Goal: Find specific page/section: Find specific page/section

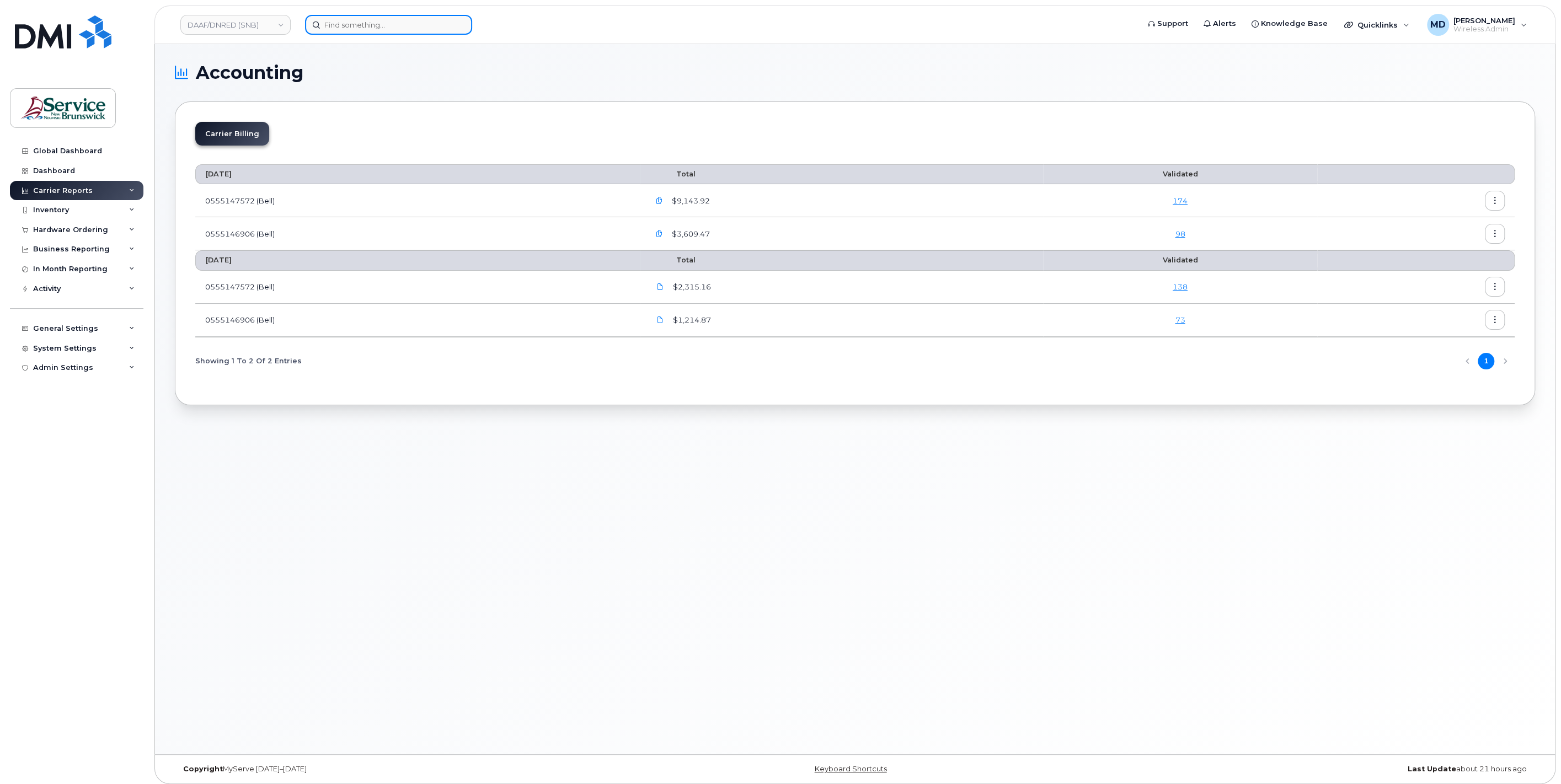
click at [375, 26] on input at bounding box center [388, 25] width 167 height 20
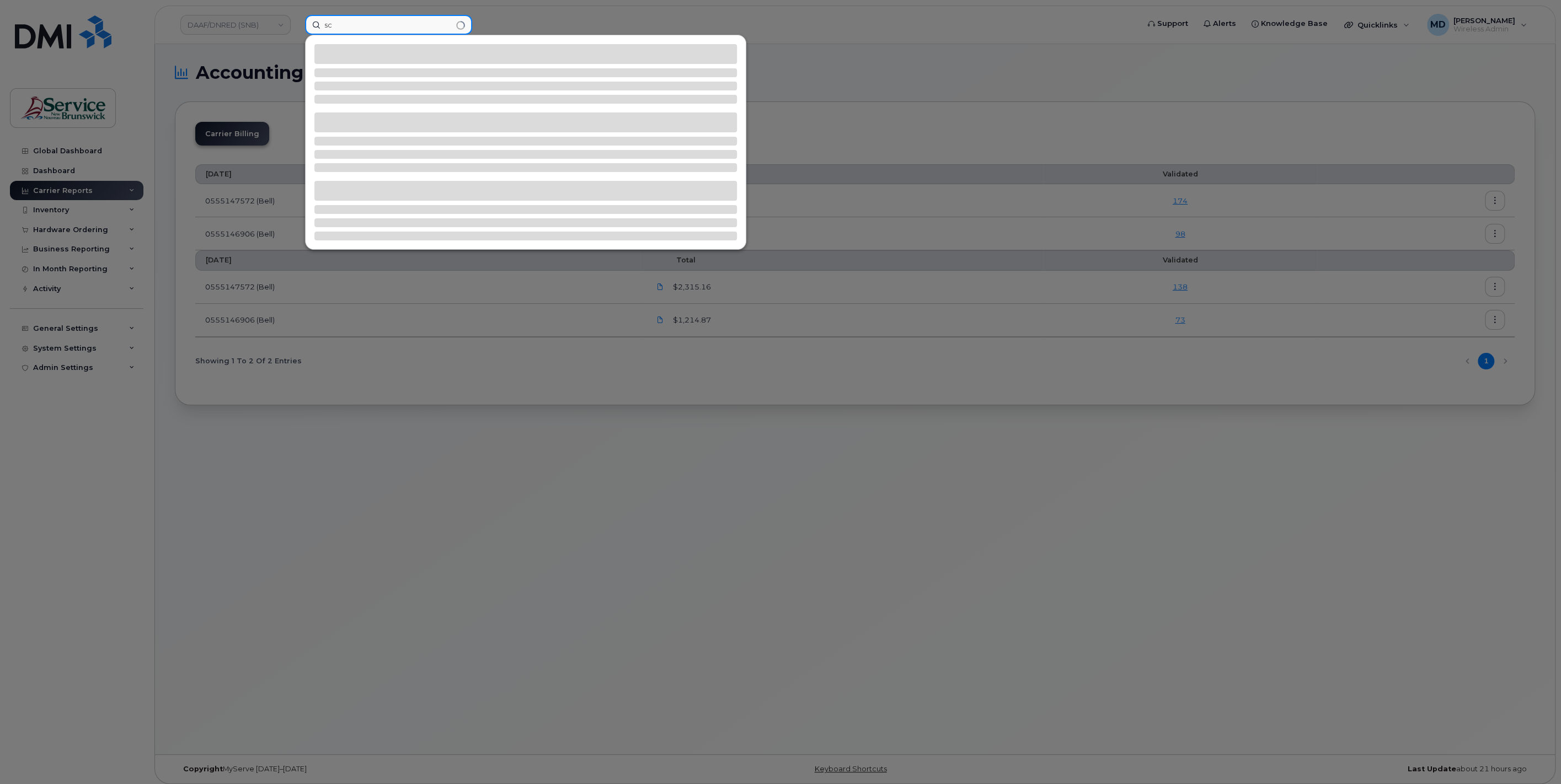
type input "s"
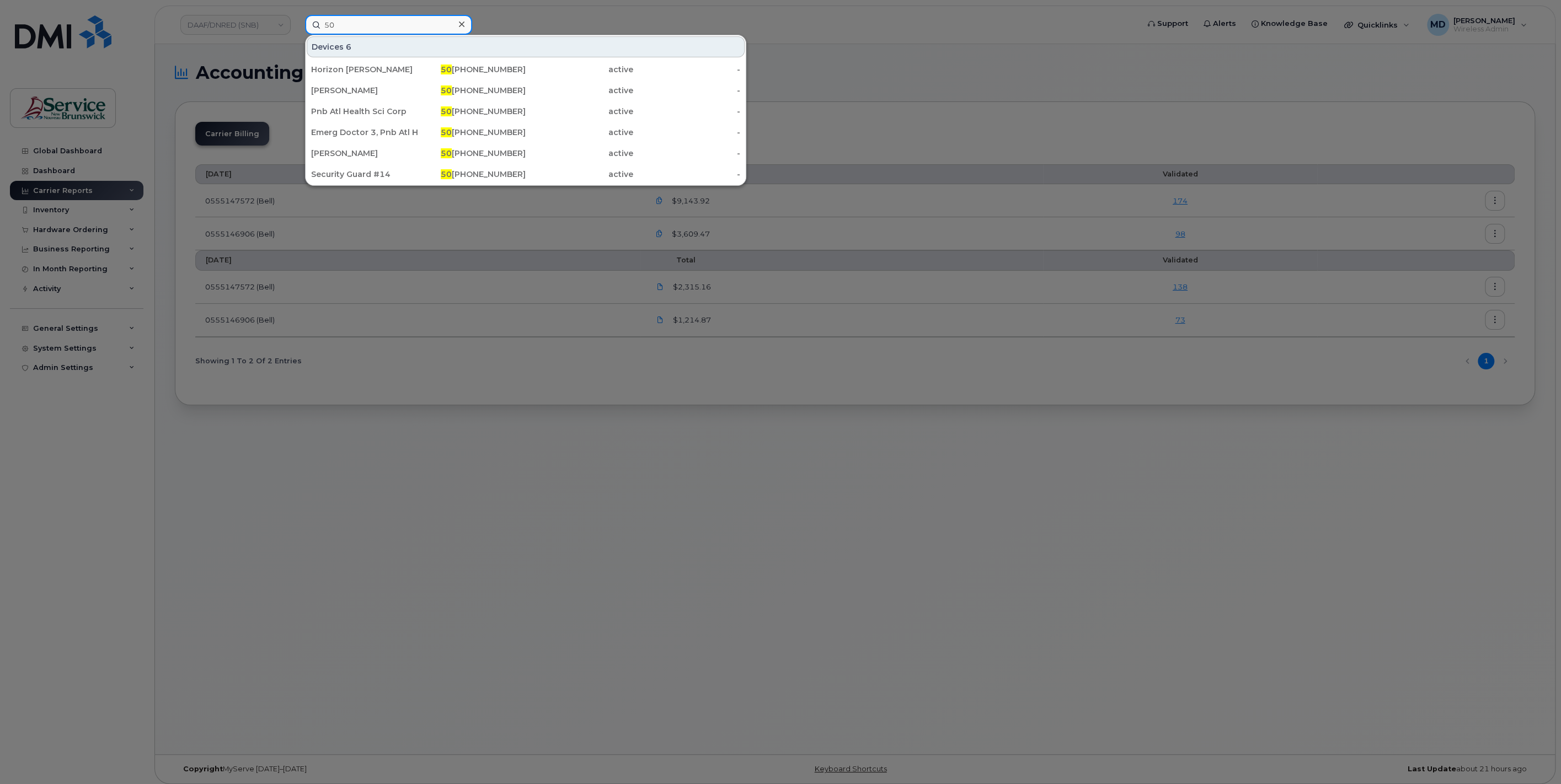
type input "5"
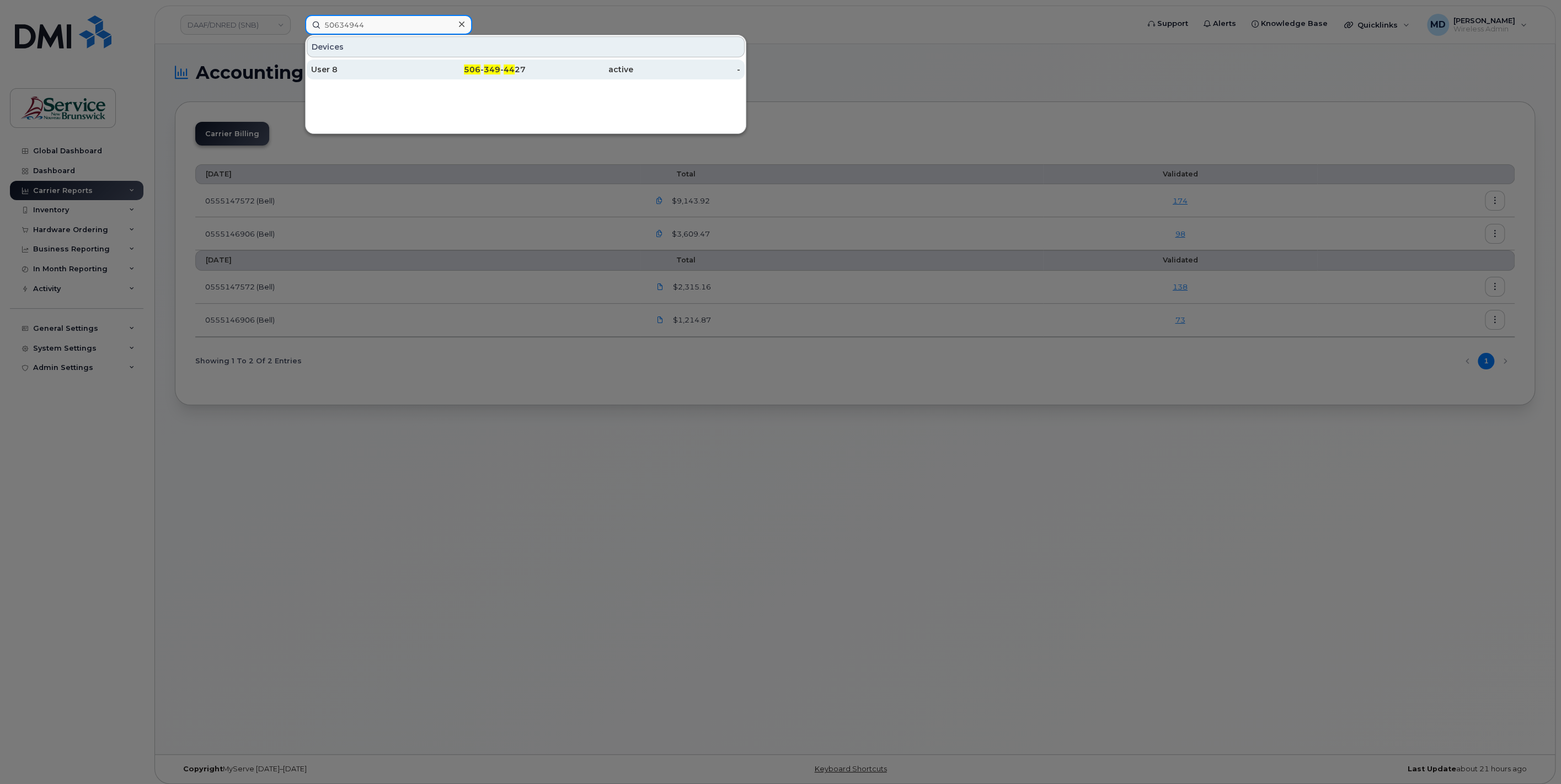
type input "50634944"
click at [419, 62] on div "User 8" at bounding box center [472, 69] width 107 height 20
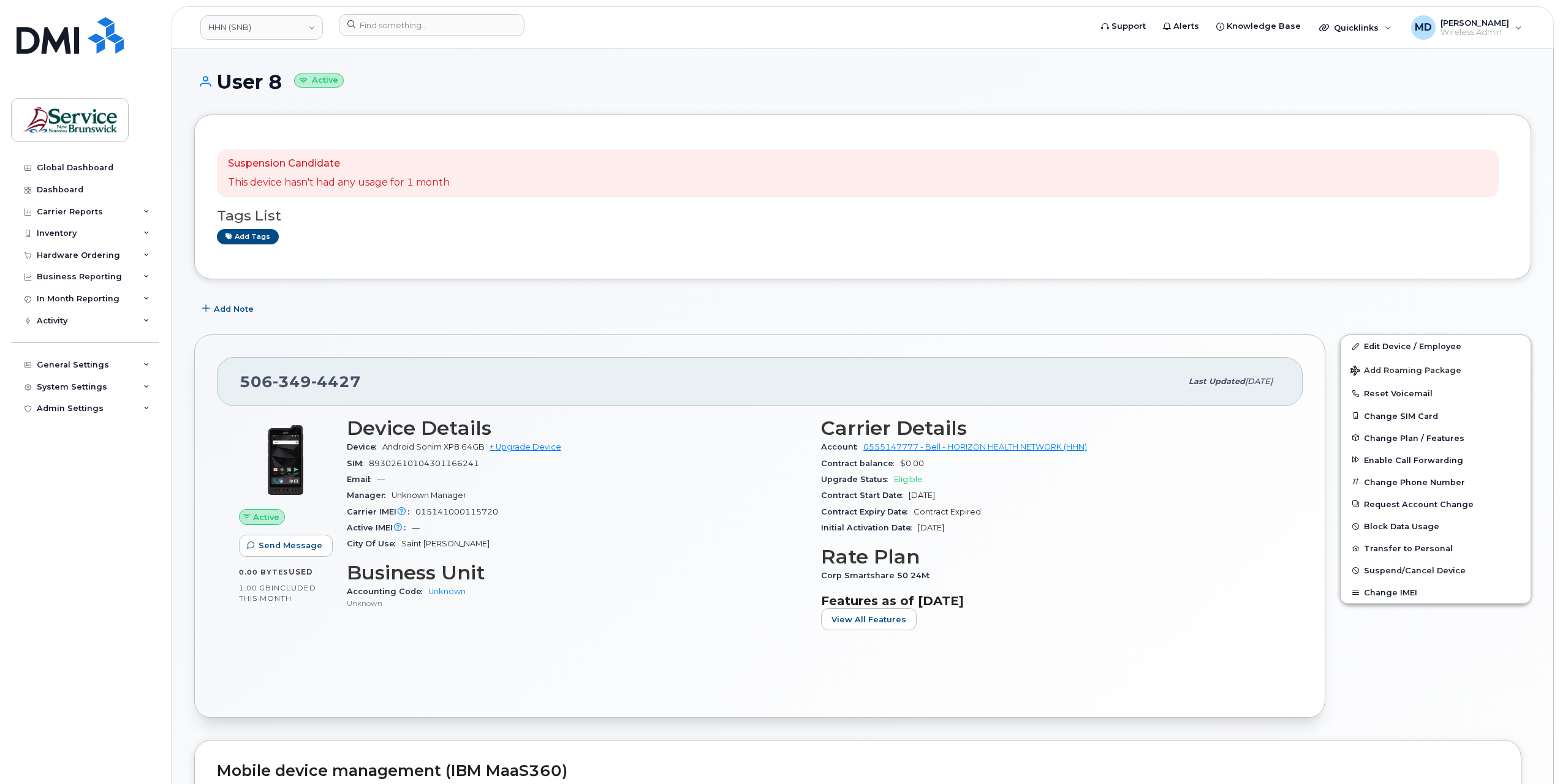
scroll to position [204, 0]
